Goal: Complete application form

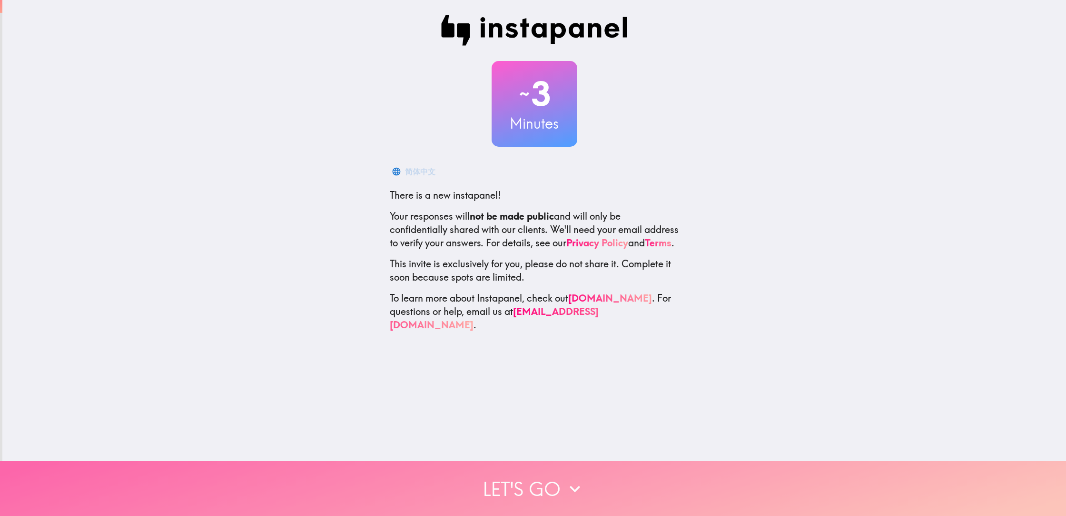
click at [547, 478] on button "Let's go" at bounding box center [533, 488] width 1066 height 55
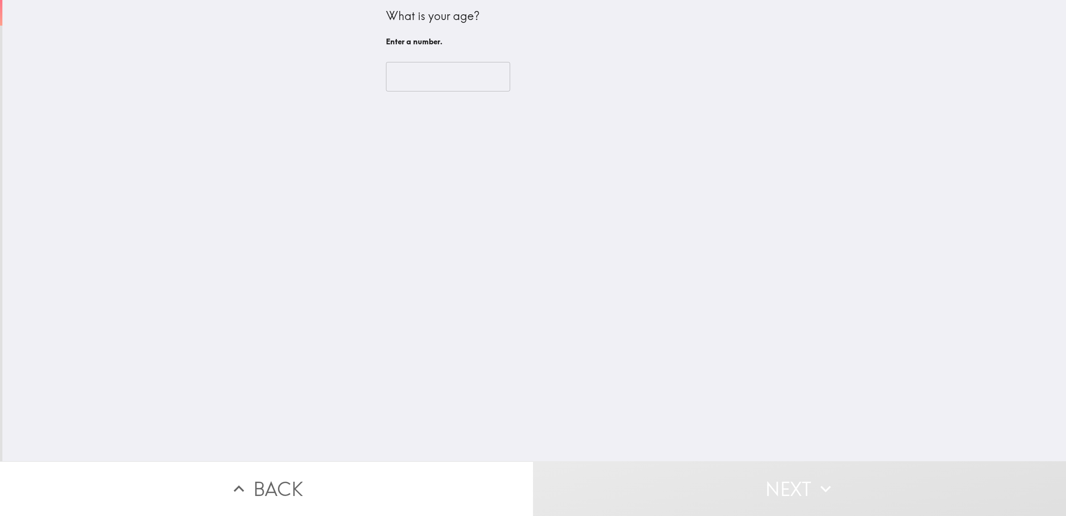
click at [410, 85] on input "number" at bounding box center [448, 77] width 124 height 30
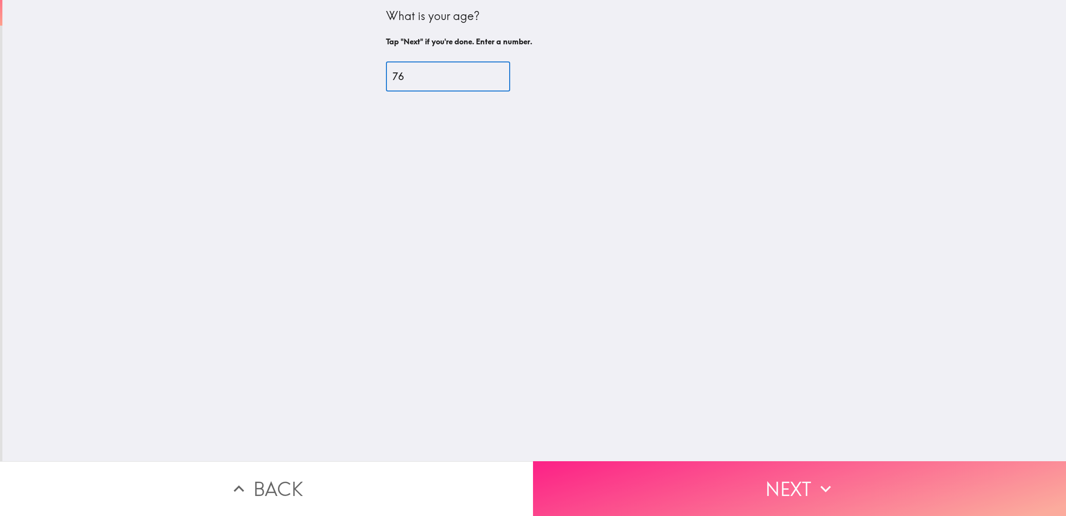
type input "76"
click at [591, 474] on button "Next" at bounding box center [799, 488] width 533 height 55
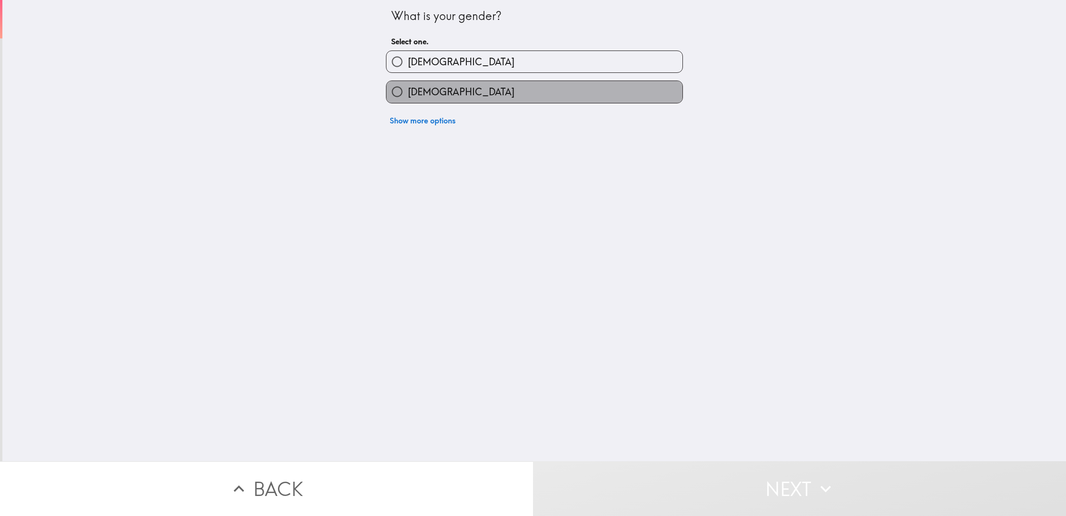
click at [518, 94] on label "[DEMOGRAPHIC_DATA]" at bounding box center [535, 91] width 296 height 21
click at [408, 94] on input "[DEMOGRAPHIC_DATA]" at bounding box center [397, 91] width 21 height 21
radio input "true"
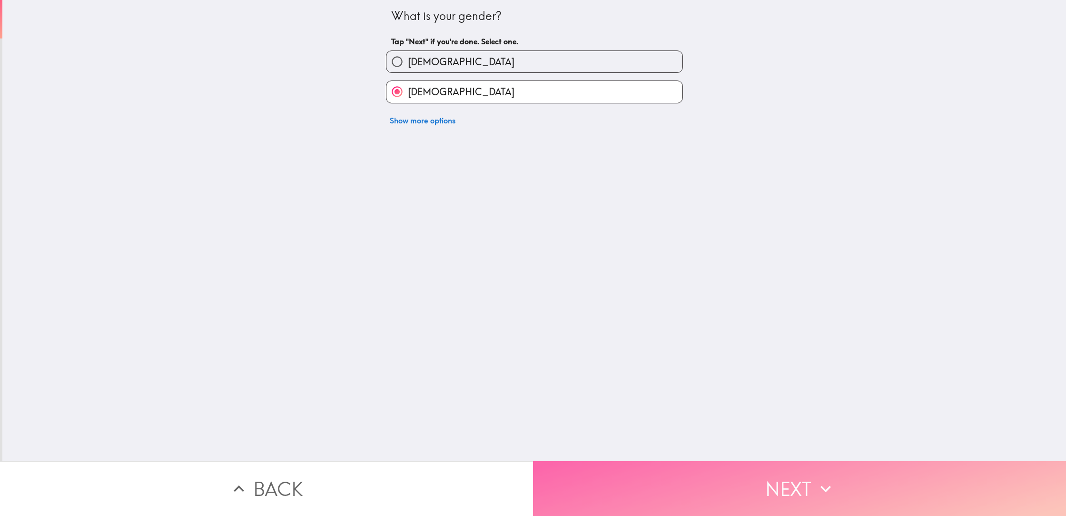
click at [608, 490] on button "Next" at bounding box center [799, 488] width 533 height 55
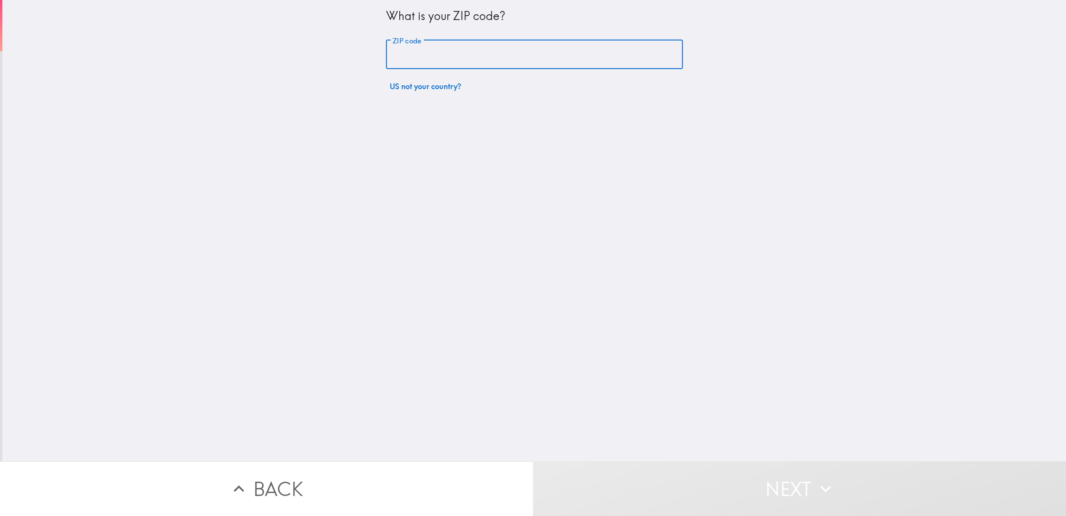
click at [483, 56] on input "ZIP code" at bounding box center [534, 55] width 297 height 30
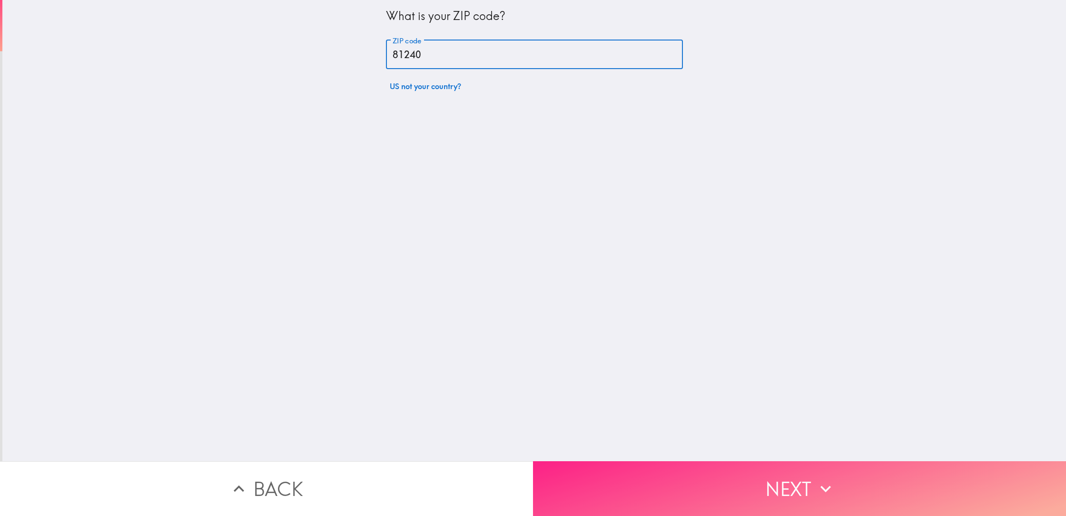
type input "81240"
click at [598, 488] on button "Next" at bounding box center [799, 488] width 533 height 55
